Goal: Navigation & Orientation: Understand site structure

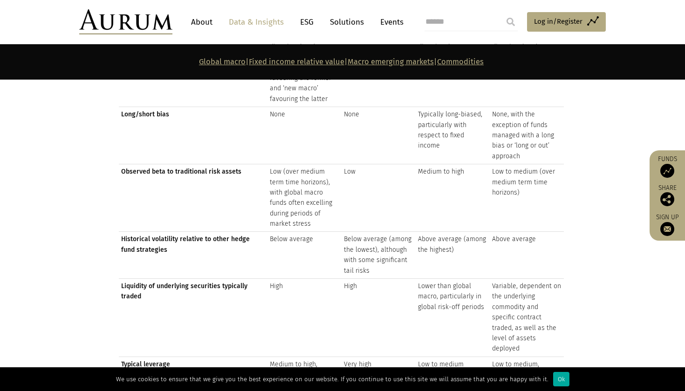
scroll to position [1257, 0]
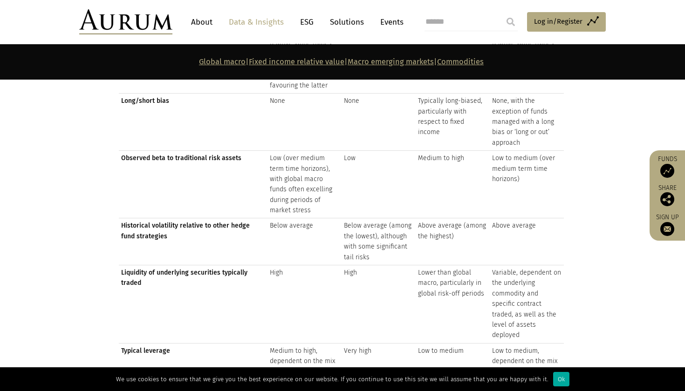
click at [303, 21] on link "ESG" at bounding box center [306, 22] width 23 height 17
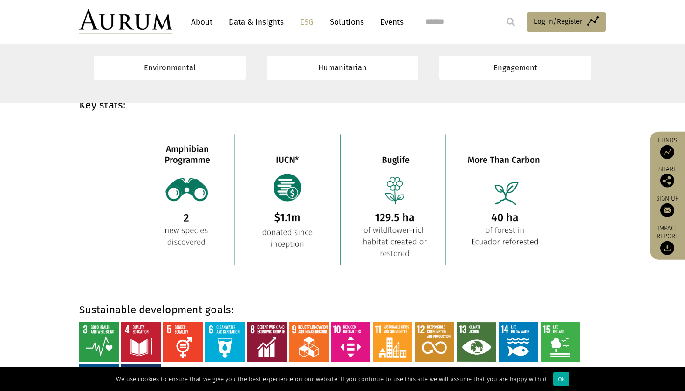
scroll to position [671, 0]
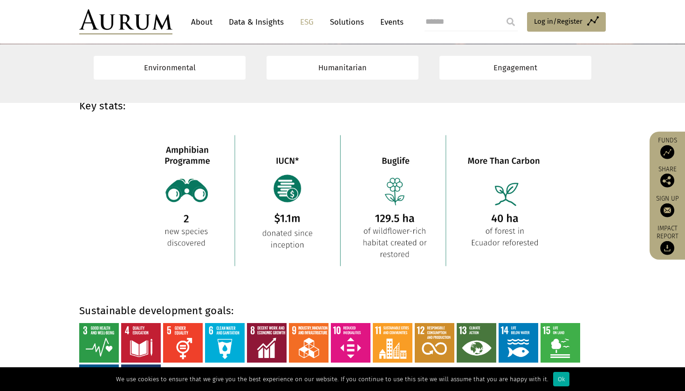
click at [259, 26] on link "Data & Insights" at bounding box center [256, 22] width 64 height 17
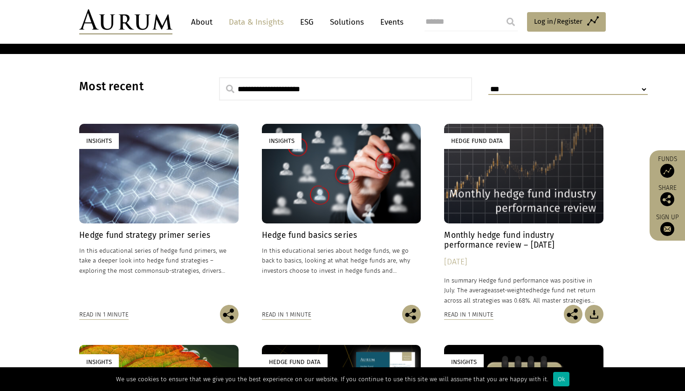
scroll to position [217, 0]
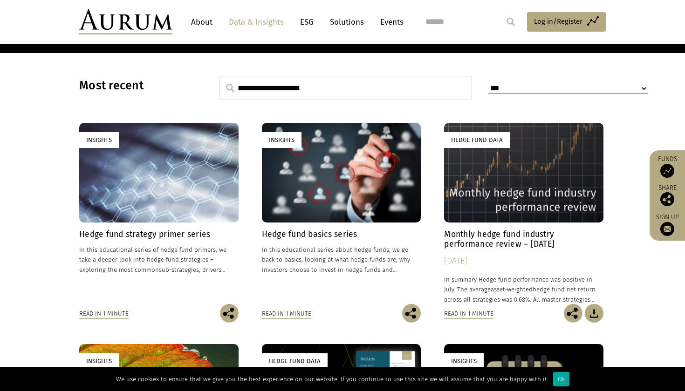
click at [203, 21] on link "About" at bounding box center [201, 22] width 31 height 17
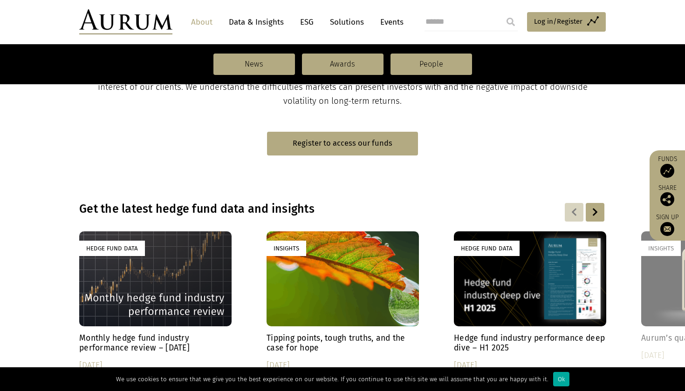
scroll to position [573, 0]
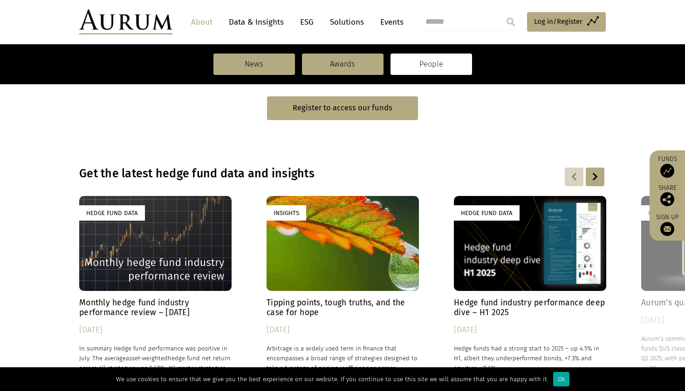
click at [437, 64] on link "People" at bounding box center [431, 64] width 82 height 21
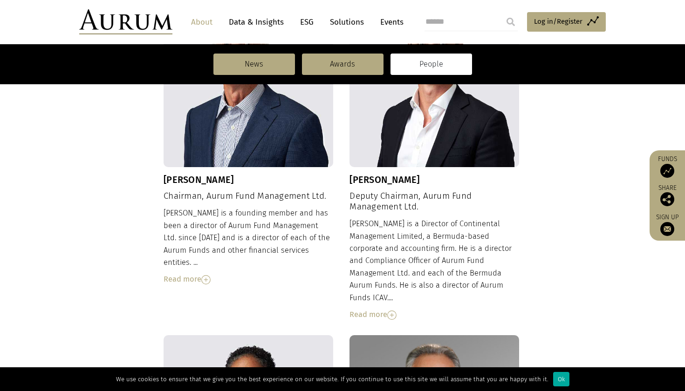
scroll to position [377, 0]
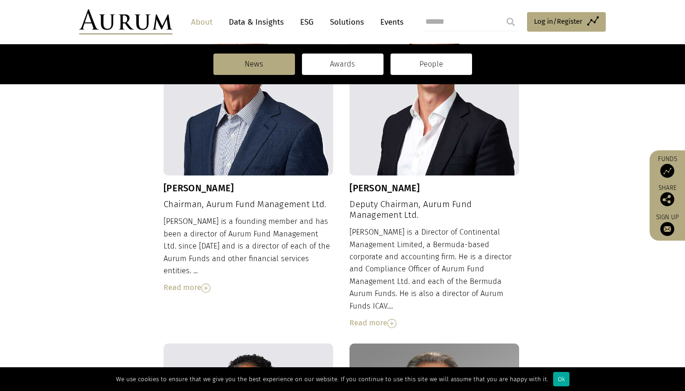
click at [347, 67] on link "Awards" at bounding box center [343, 64] width 82 height 21
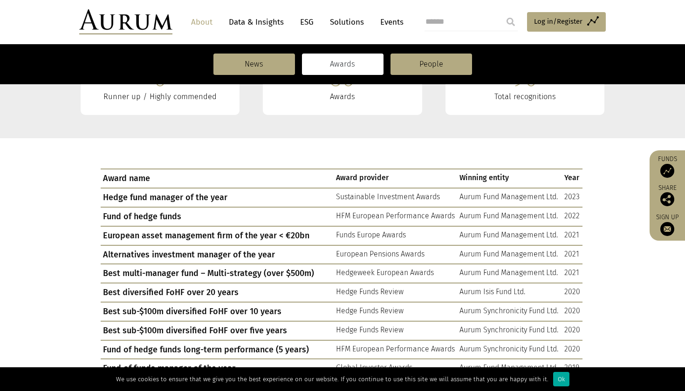
scroll to position [261, 0]
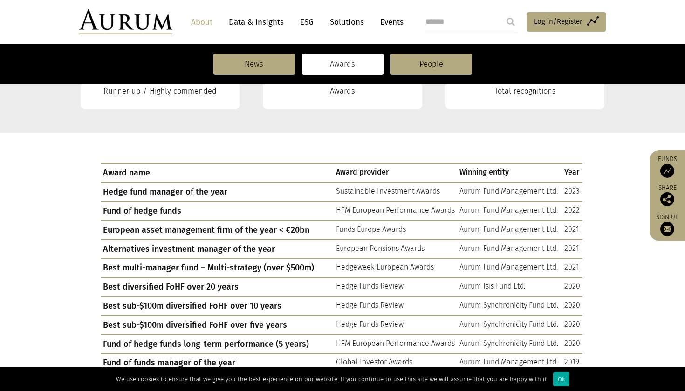
click at [243, 22] on link "Data & Insights" at bounding box center [256, 22] width 64 height 17
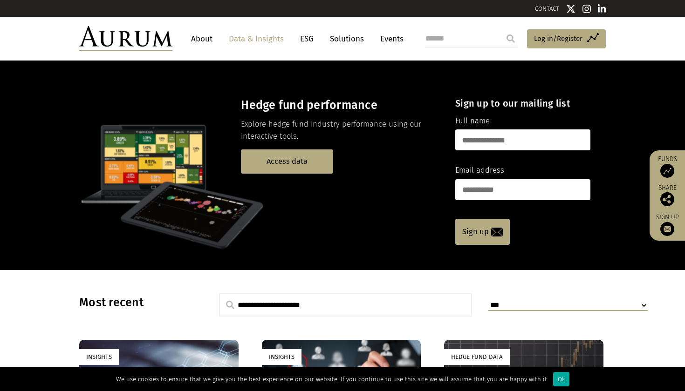
click at [342, 35] on link "Solutions" at bounding box center [346, 38] width 43 height 17
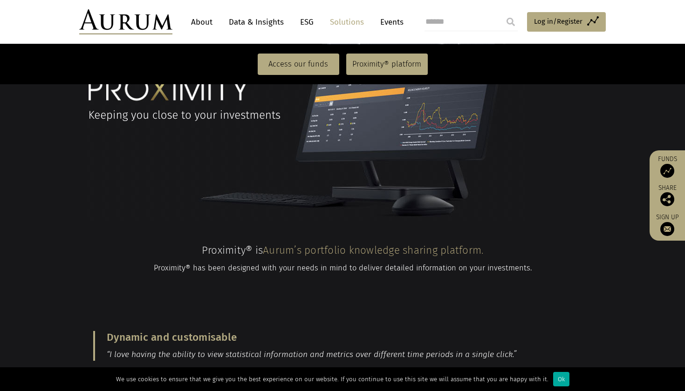
scroll to position [768, 0]
